Goal: Navigation & Orientation: Find specific page/section

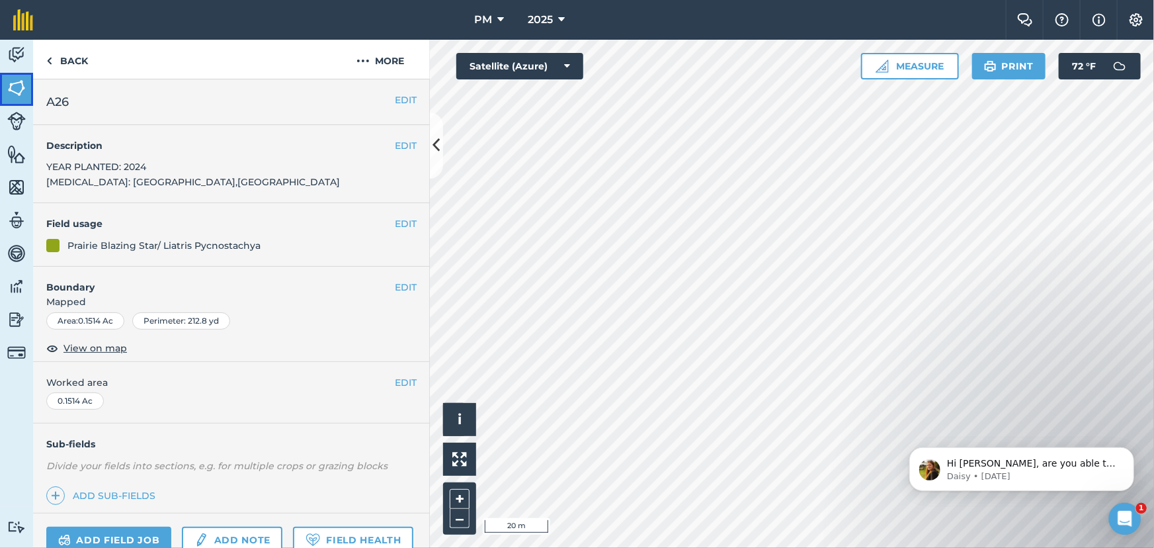
click at [13, 87] on img at bounding box center [16, 88] width 19 height 20
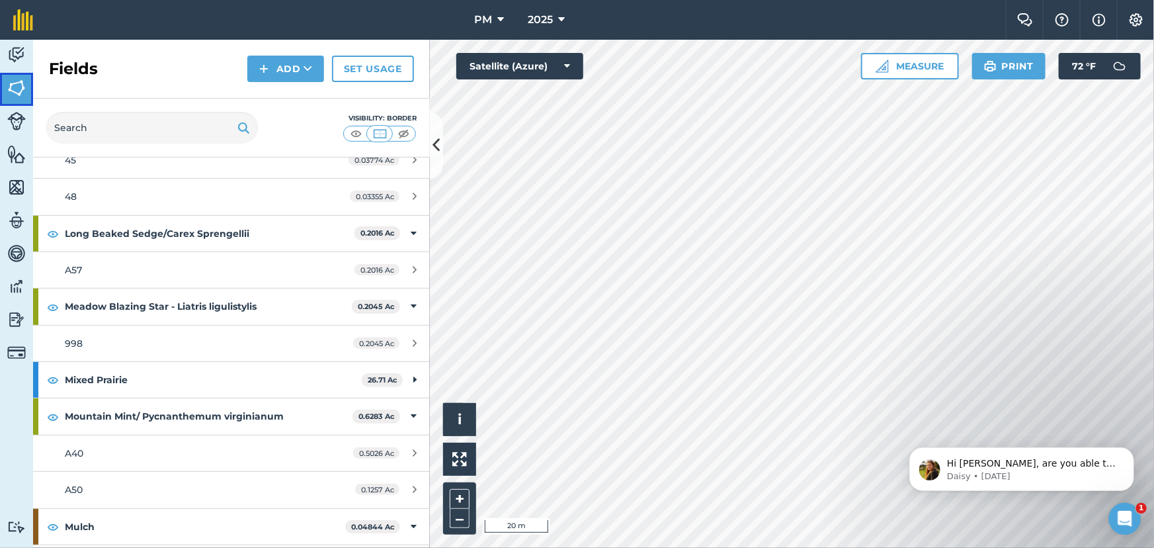
scroll to position [3427, 0]
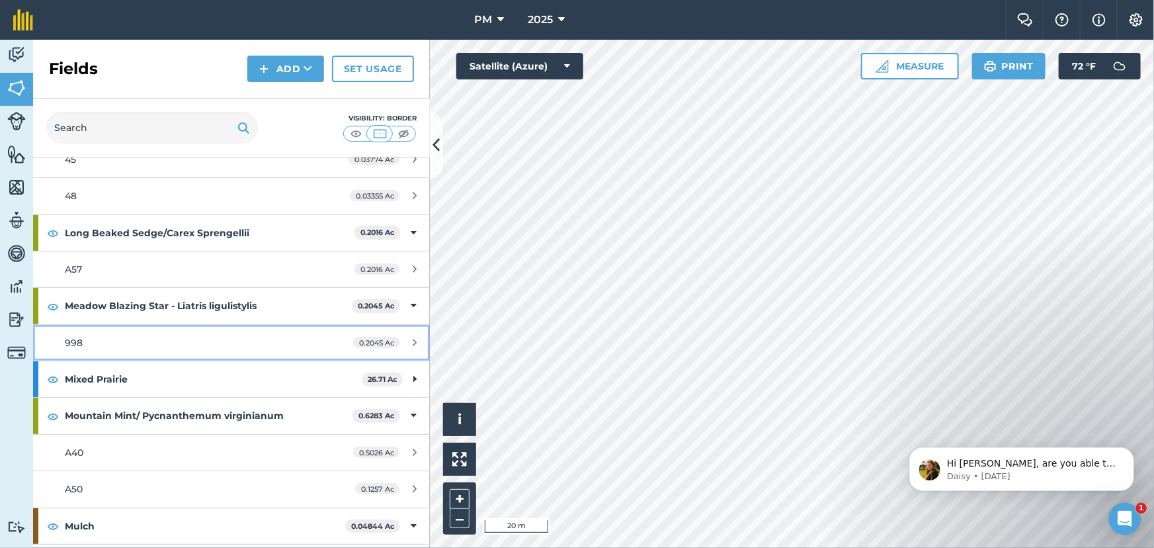
click at [159, 335] on div "998" at bounding box center [189, 342] width 249 height 15
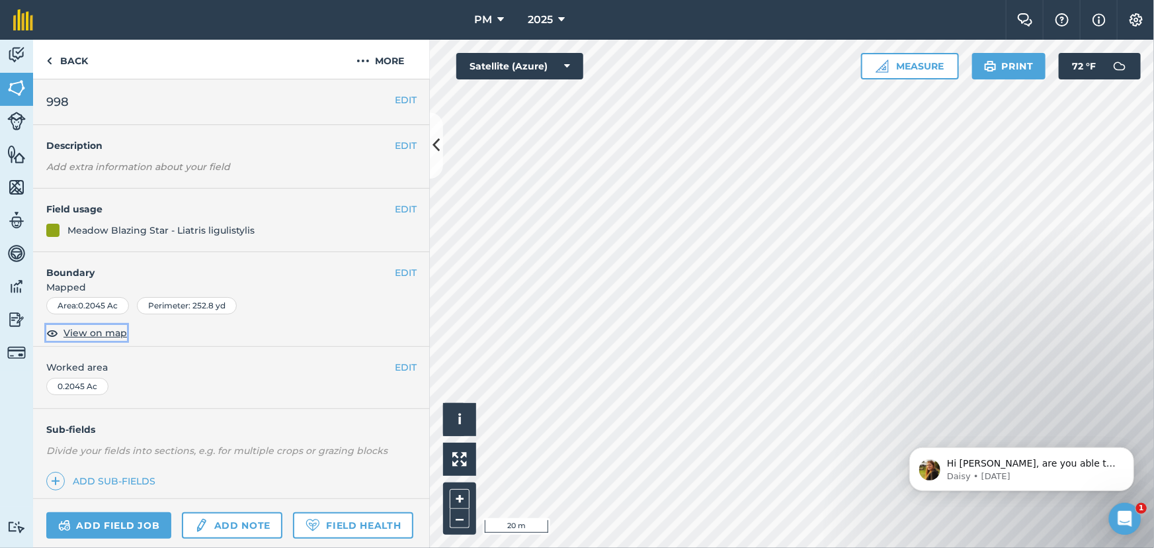
click at [81, 333] on span "View on map" at bounding box center [94, 332] width 63 height 15
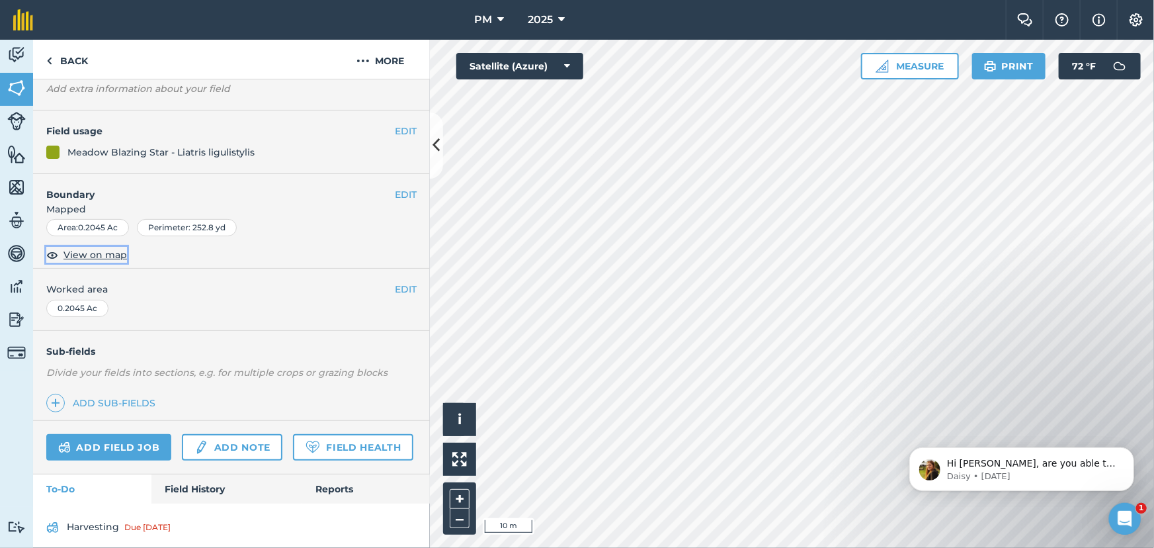
scroll to position [122, 0]
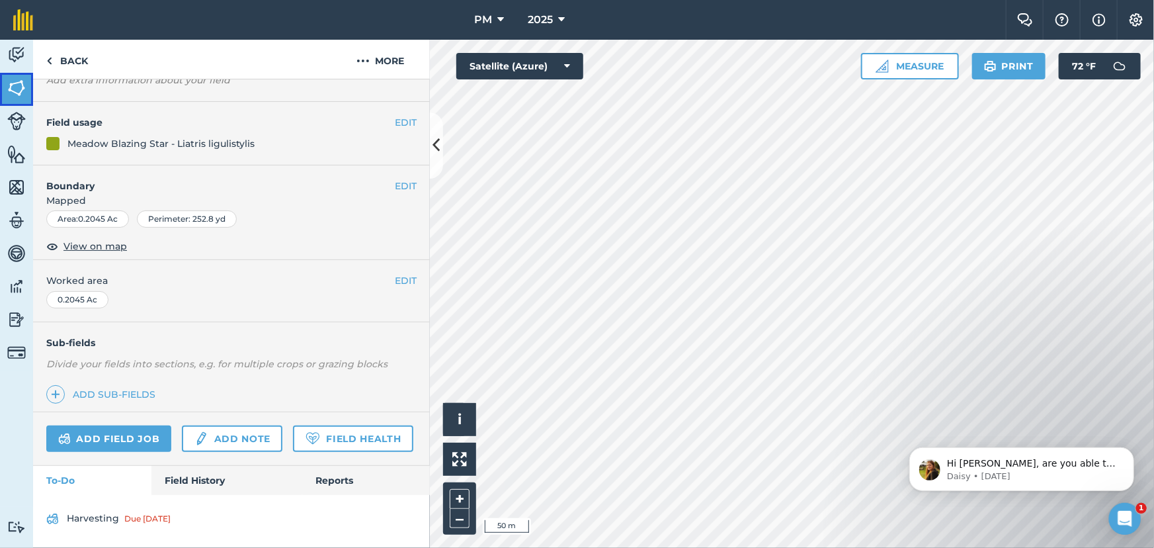
click at [19, 85] on img at bounding box center [16, 88] width 19 height 20
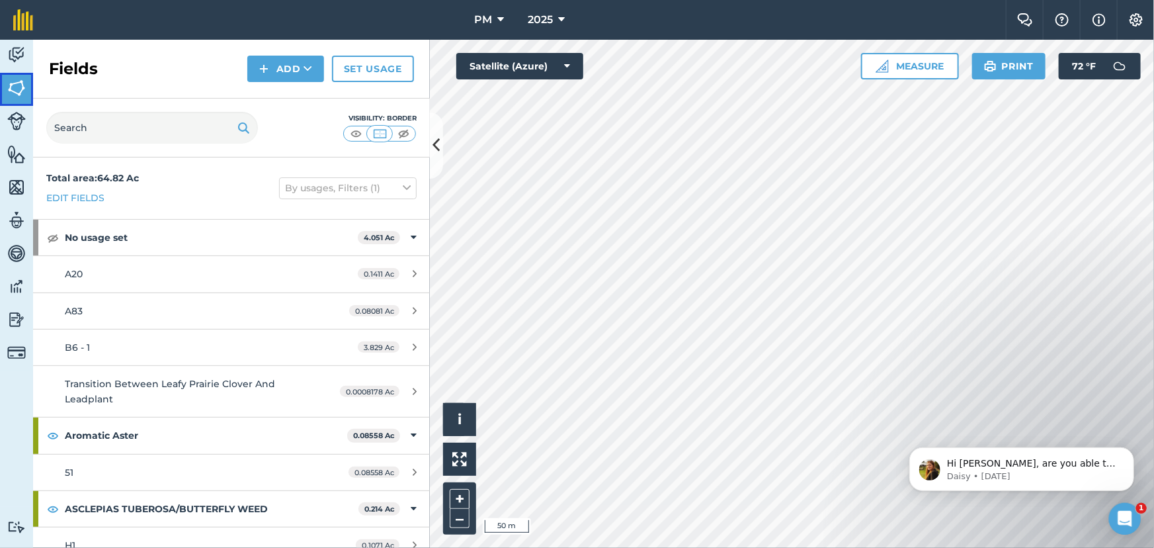
click at [12, 86] on img at bounding box center [16, 88] width 19 height 20
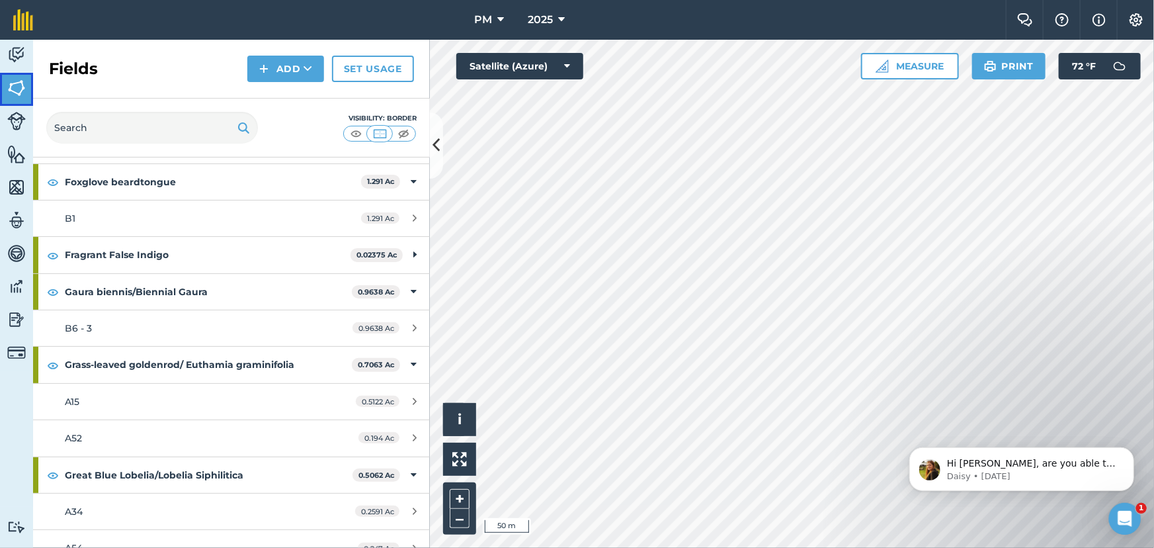
scroll to position [2646, 0]
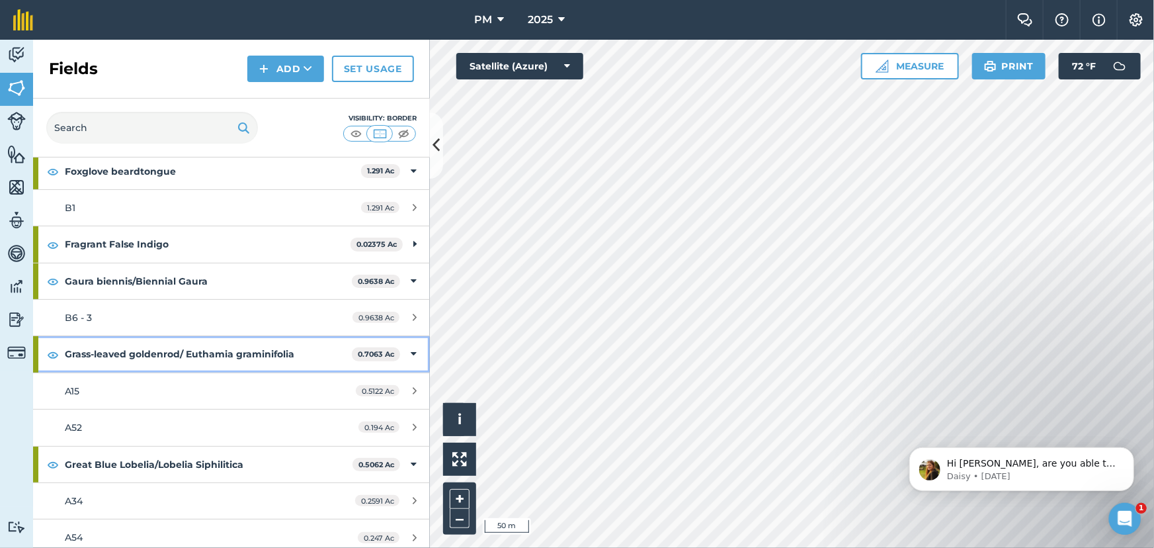
click at [166, 348] on strong "Grass-leaved goldenrod/ Euthamia graminifolia" at bounding box center [208, 354] width 287 height 36
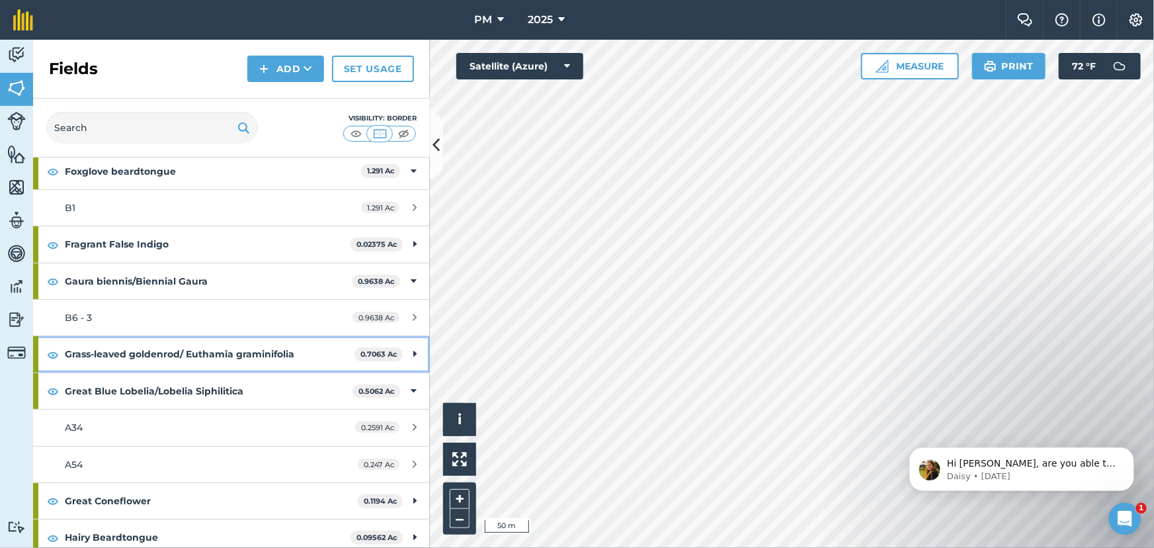
click at [159, 351] on strong "Grass-leaved goldenrod/ Euthamia graminifolia" at bounding box center [210, 354] width 290 height 36
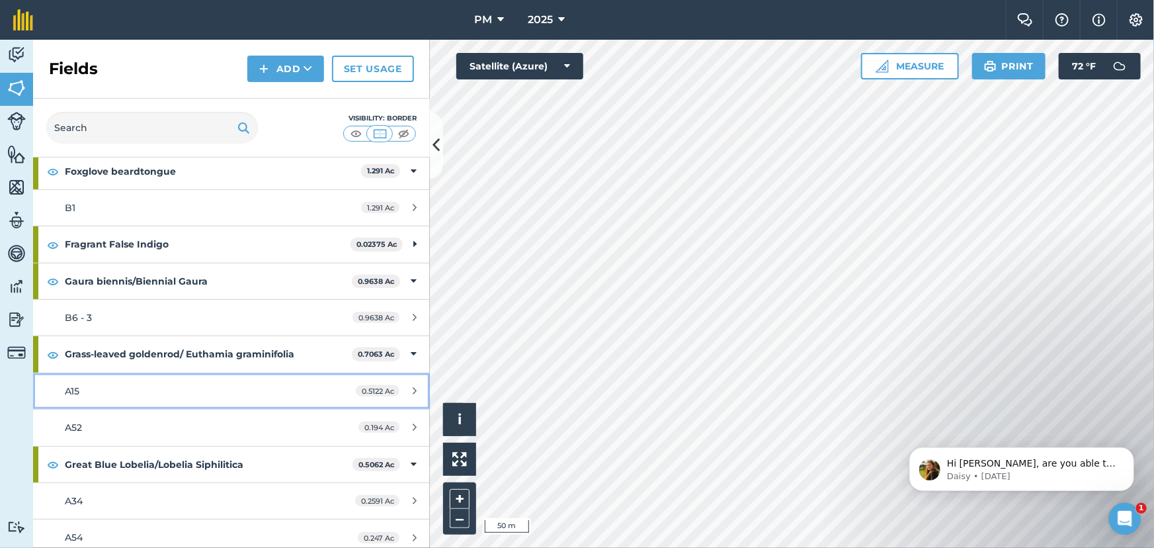
click at [74, 386] on span "A15" at bounding box center [72, 391] width 15 height 12
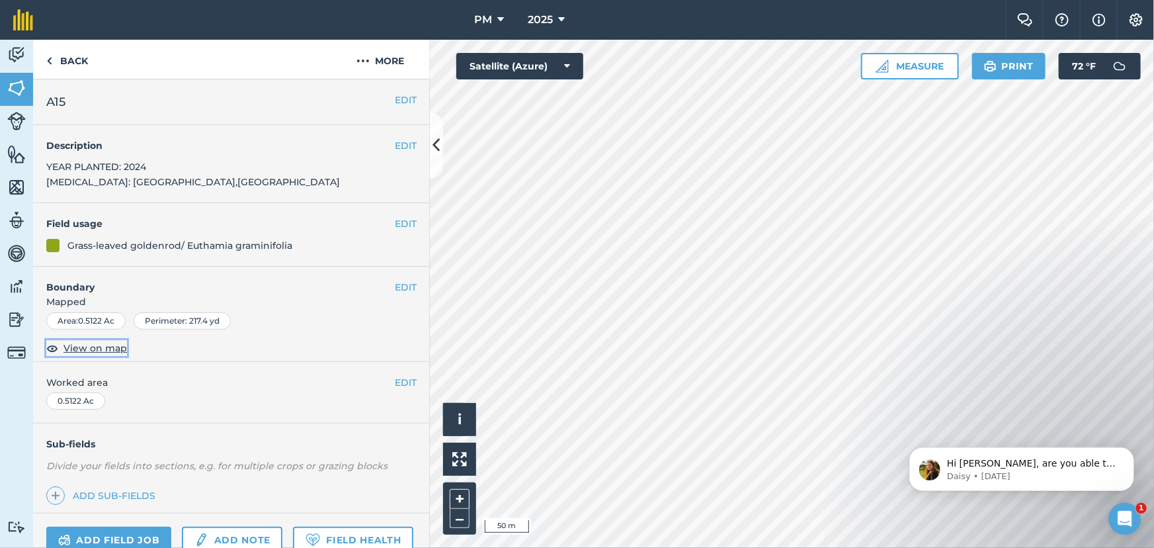
click at [76, 346] on span "View on map" at bounding box center [94, 348] width 63 height 15
click at [19, 87] on img at bounding box center [16, 88] width 19 height 20
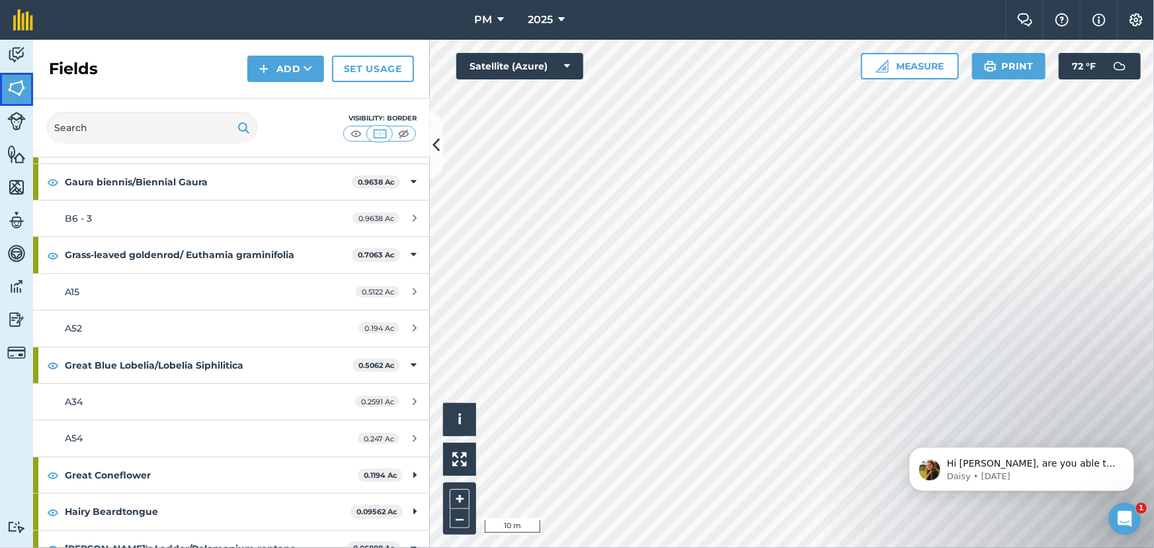
scroll to position [2766, 0]
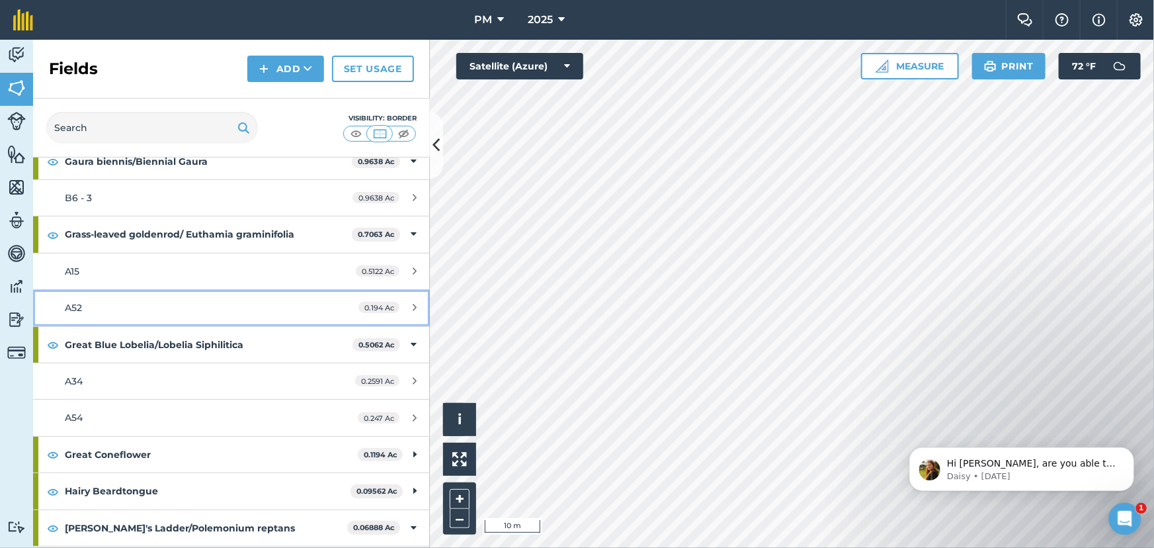
click at [75, 304] on span "A52" at bounding box center [73, 308] width 17 height 12
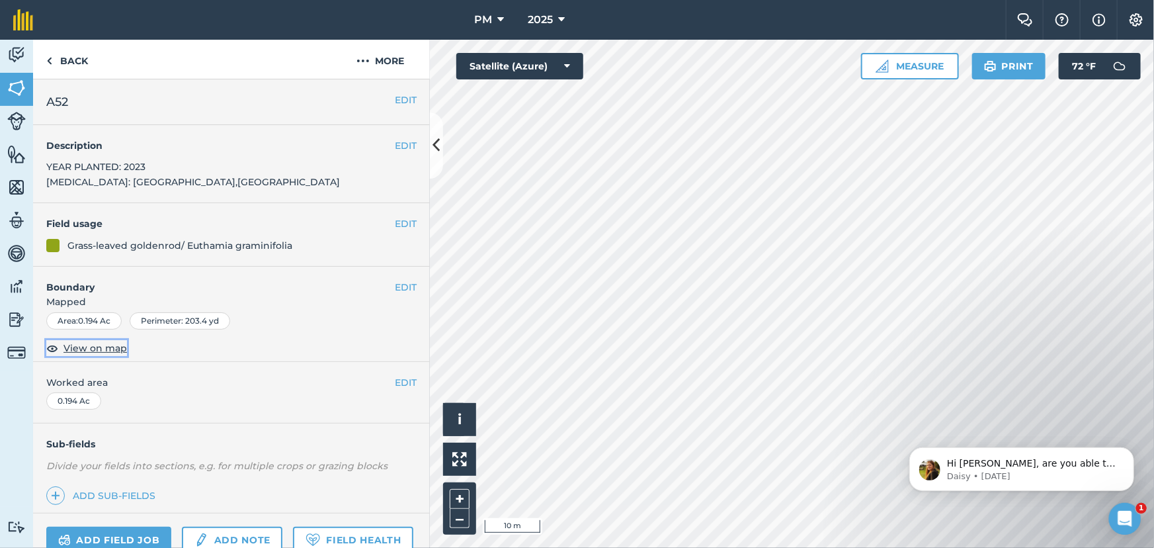
click at [82, 351] on span "View on map" at bounding box center [94, 348] width 63 height 15
